Goal: Information Seeking & Learning: Learn about a topic

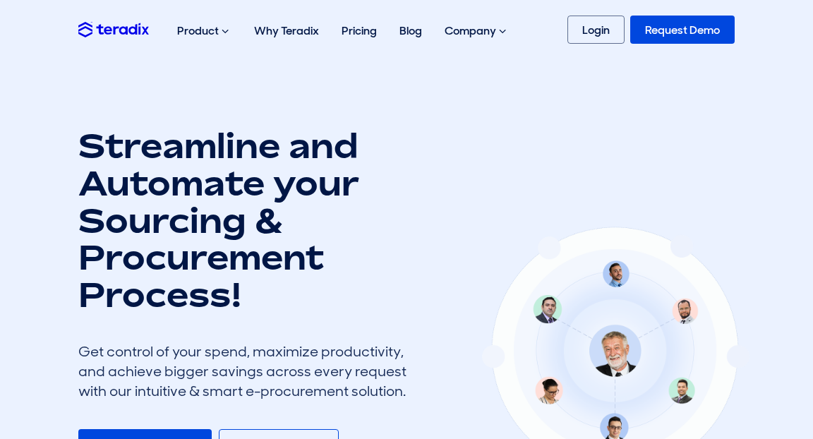
scroll to position [496, 0]
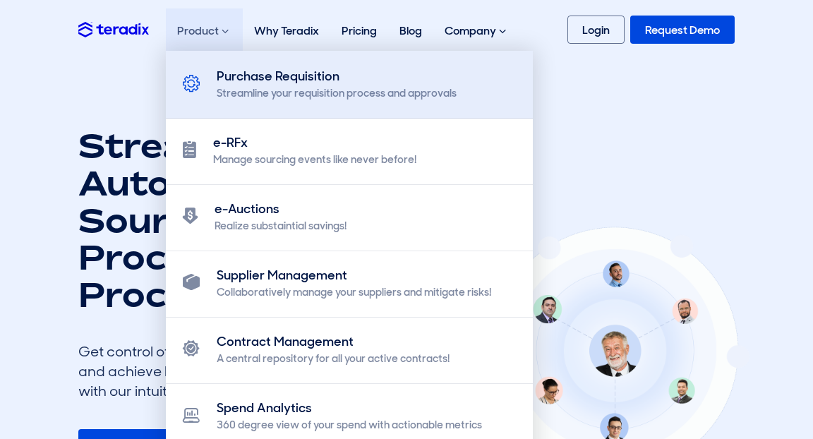
click at [248, 86] on div "Streamline your requisition process and approvals" at bounding box center [337, 93] width 240 height 15
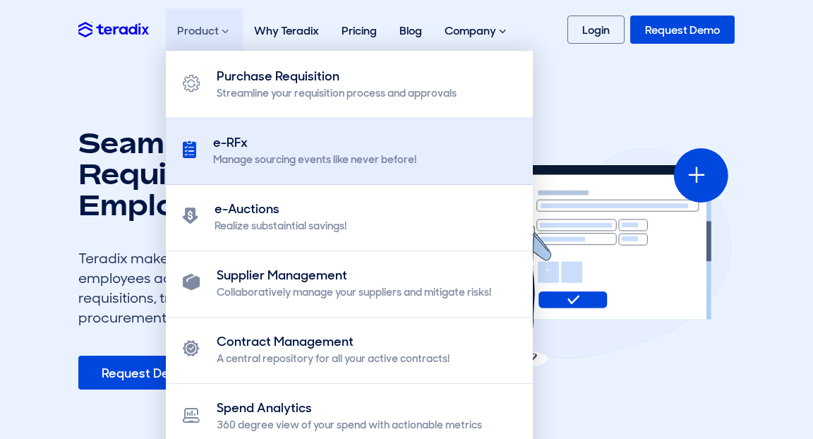
click at [242, 148] on div "e-RFx" at bounding box center [314, 142] width 203 height 19
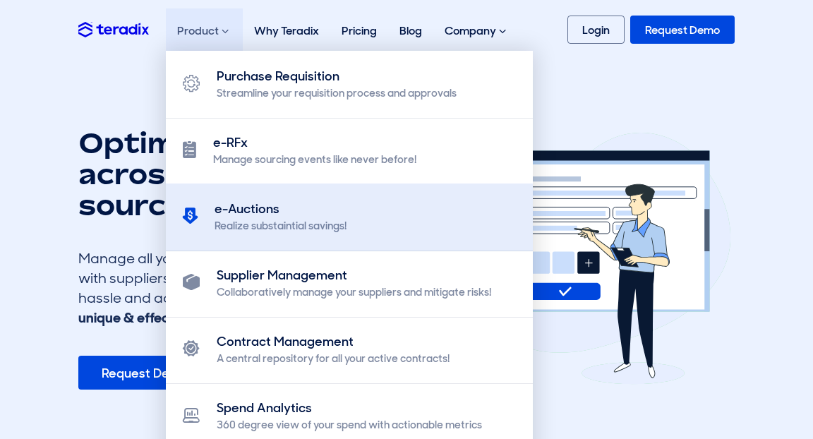
click at [239, 221] on div "Realize substaintial savings!" at bounding box center [281, 226] width 132 height 15
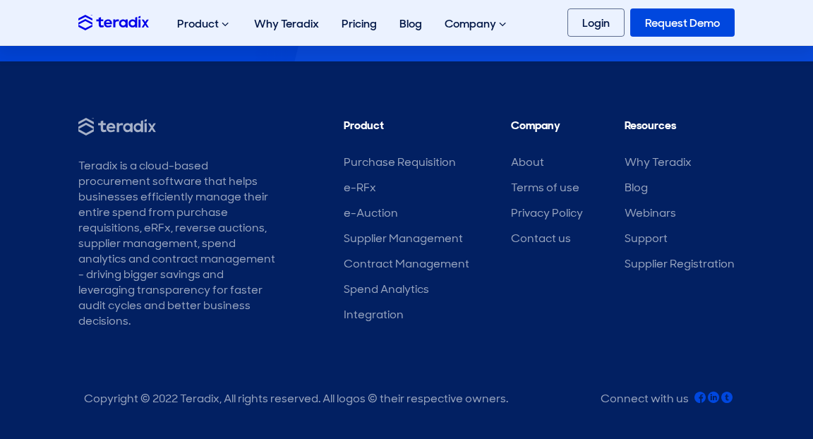
scroll to position [3339, 0]
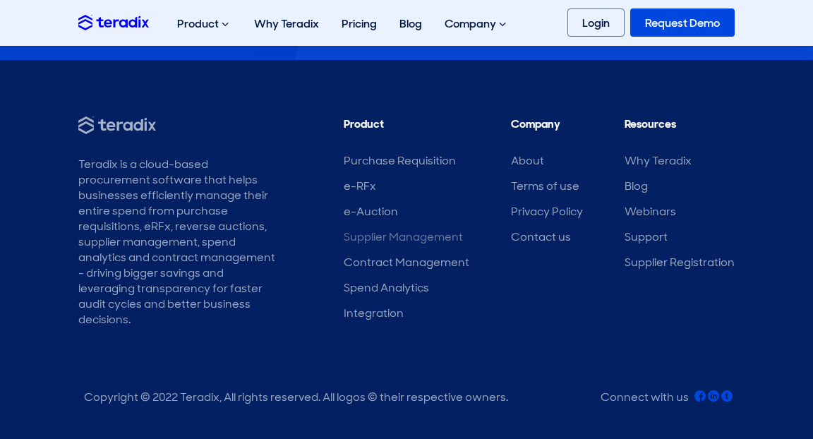
click at [380, 234] on link "Supplier Management" at bounding box center [403, 236] width 119 height 15
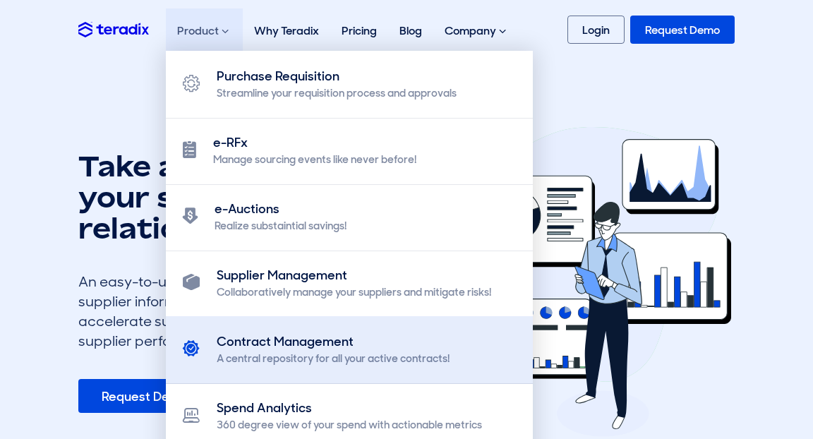
click at [268, 348] on div "Contract Management" at bounding box center [333, 341] width 233 height 19
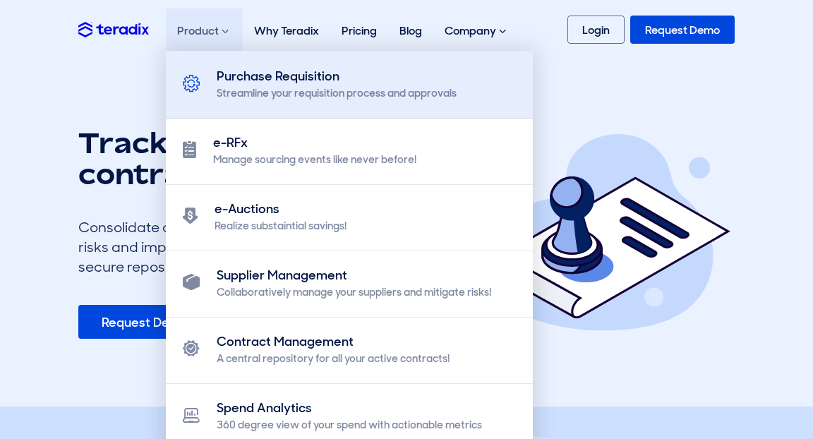
click at [268, 83] on div "Purchase Requisition" at bounding box center [337, 76] width 240 height 19
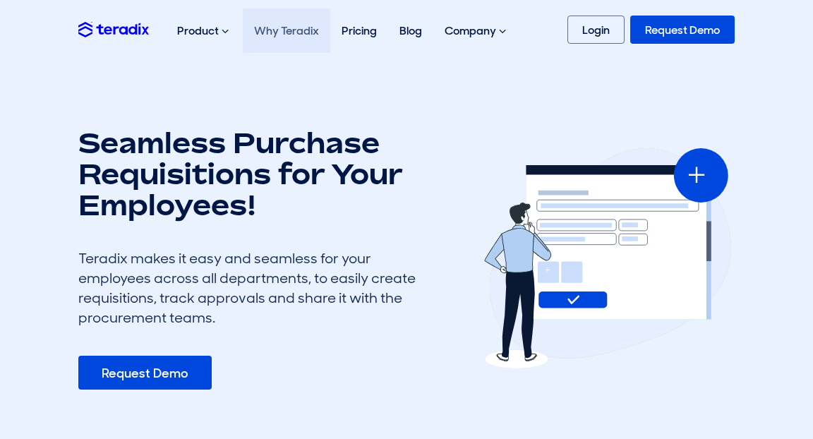
click at [287, 32] on link "Why Teradix" at bounding box center [287, 30] width 88 height 44
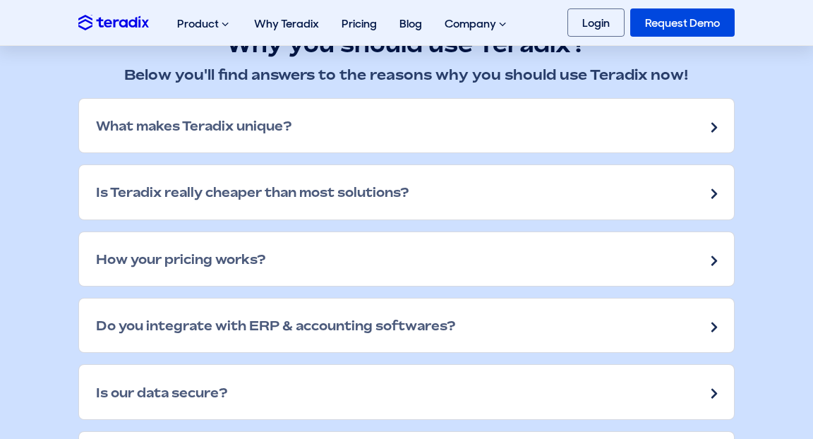
scroll to position [1991, 0]
click at [714, 124] on span at bounding box center [715, 126] width 6 height 18
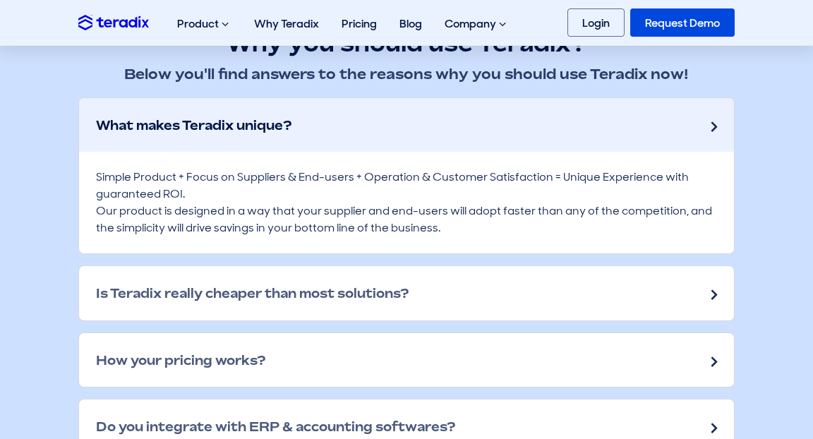
click at [711, 292] on div "Is Teradix really cheaper than most solutions?" at bounding box center [406, 293] width 655 height 54
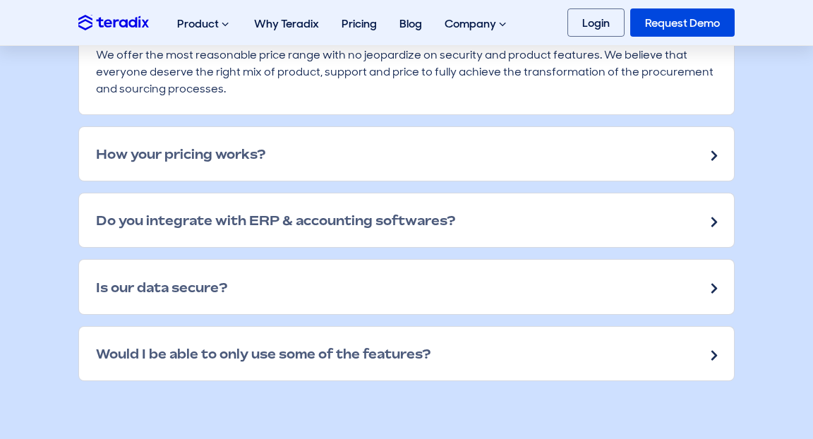
scroll to position [2283, 0]
click at [714, 152] on span at bounding box center [715, 154] width 6 height 18
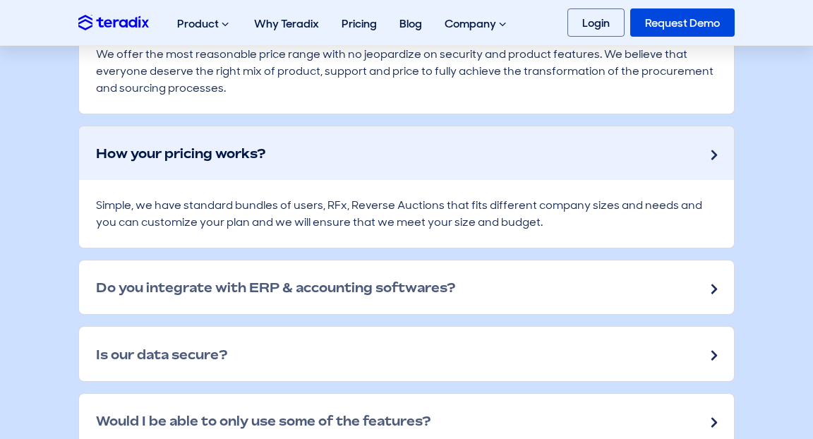
click at [713, 150] on span at bounding box center [715, 154] width 6 height 18
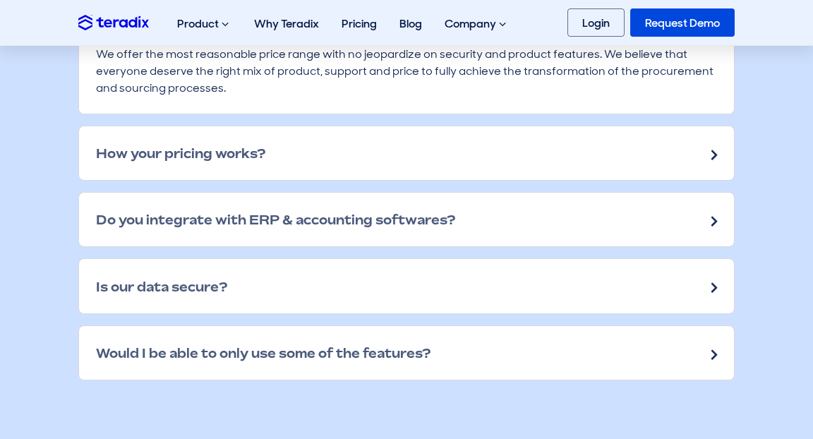
click at [716, 220] on span at bounding box center [715, 221] width 6 height 18
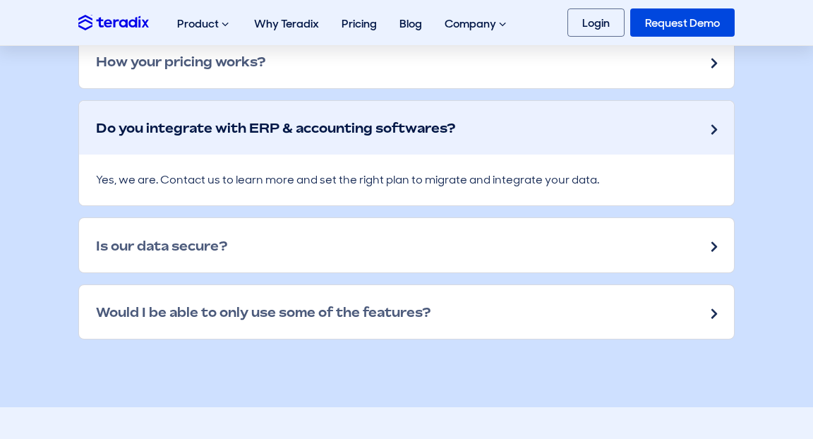
scroll to position [2385, 0]
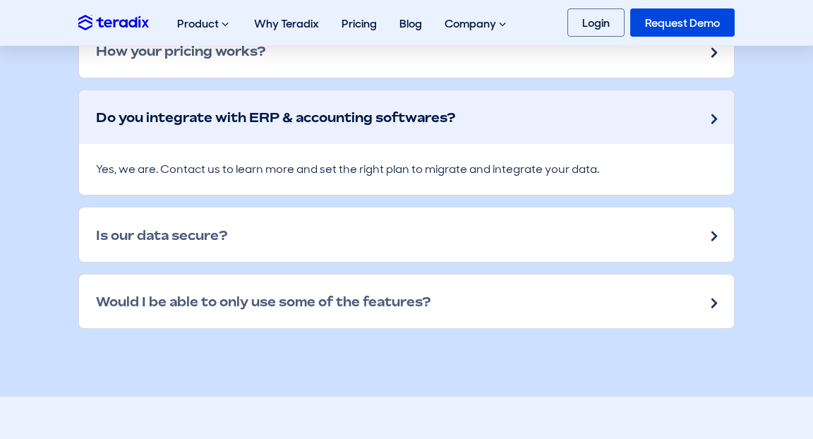
click at [716, 233] on span at bounding box center [715, 236] width 6 height 18
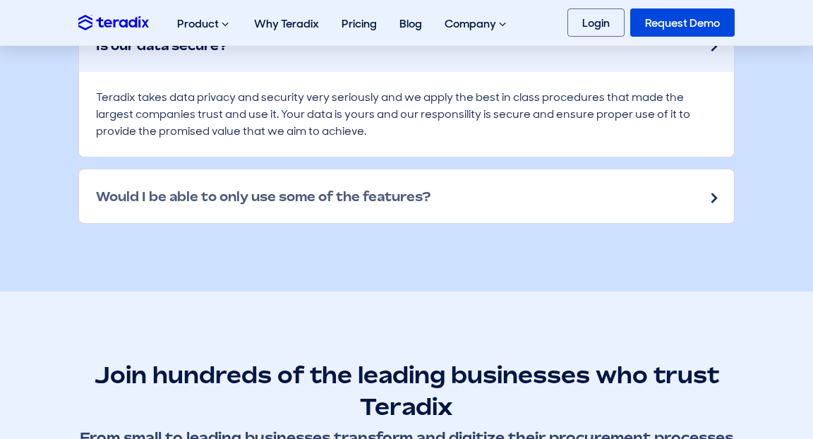
scroll to position [2576, 0]
click at [714, 191] on span at bounding box center [715, 197] width 6 height 18
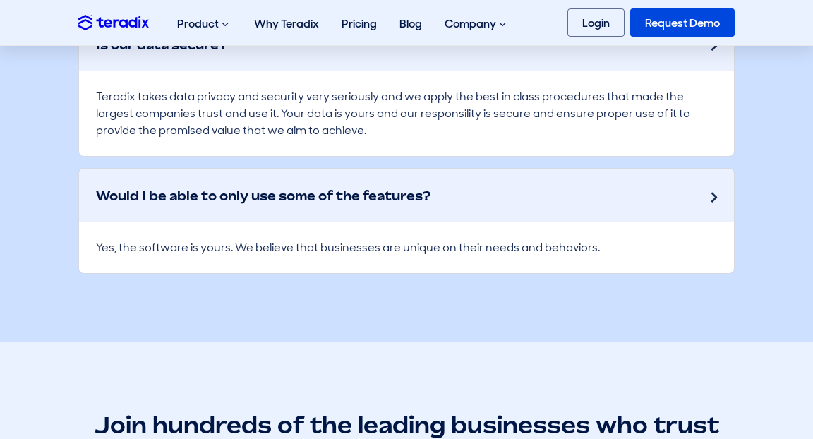
click at [713, 193] on span at bounding box center [715, 197] width 6 height 18
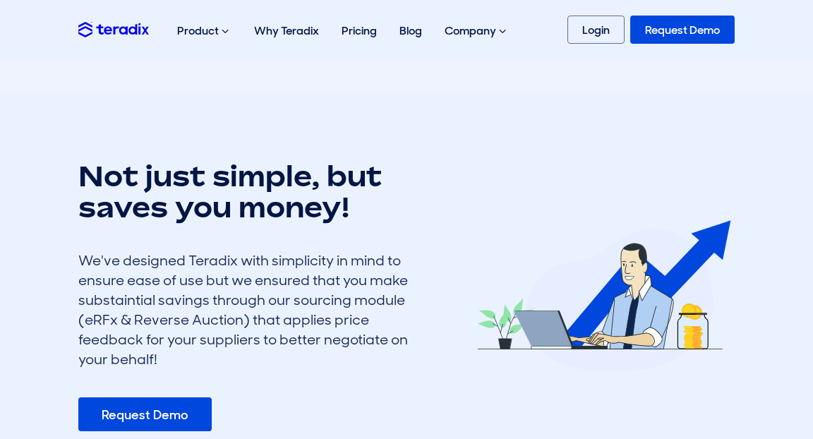
scroll to position [0, 0]
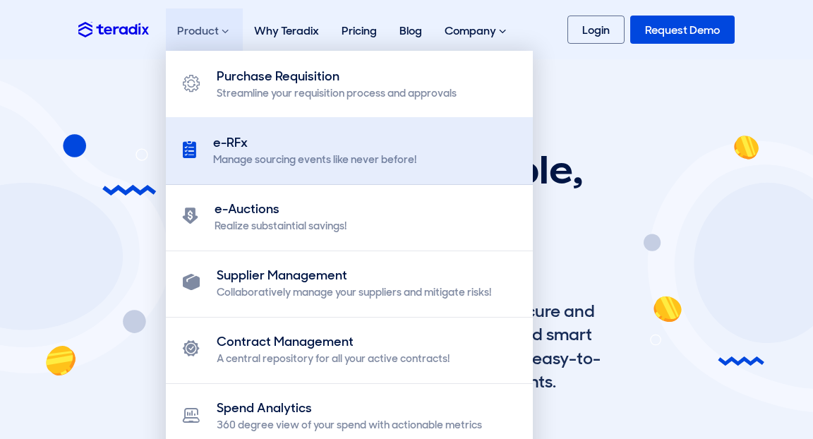
click at [239, 141] on div "e-RFx" at bounding box center [314, 142] width 203 height 19
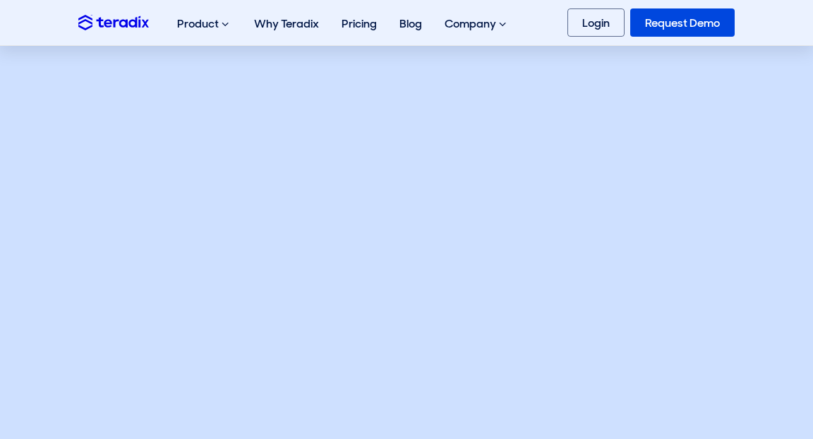
scroll to position [688, 0]
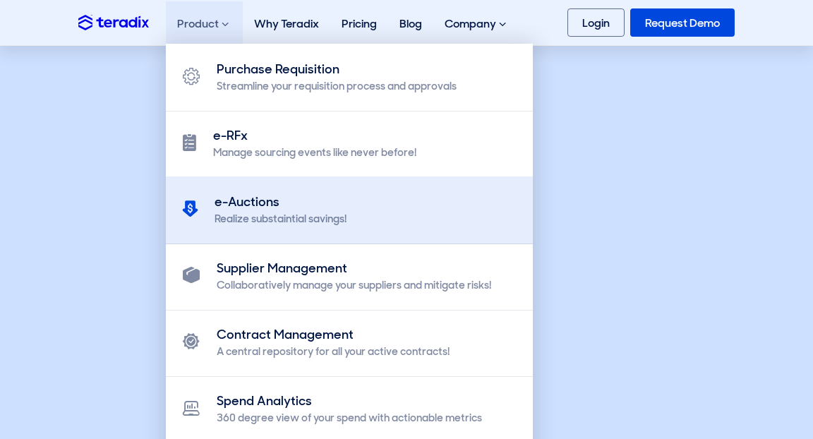
click at [248, 207] on div "e-Auctions" at bounding box center [281, 202] width 132 height 19
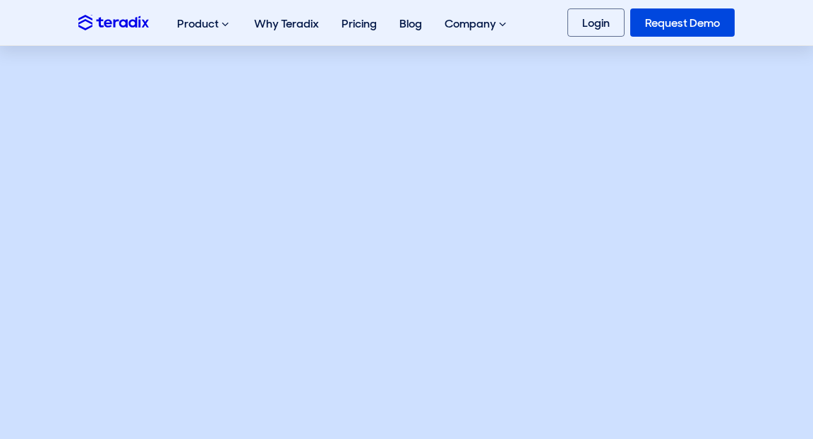
scroll to position [621, 0]
